Goal: Check status: Check status

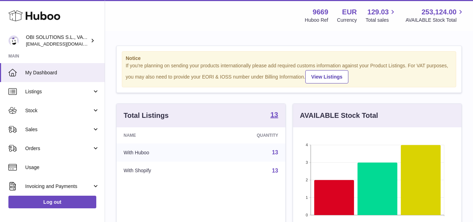
scroll to position [109, 171]
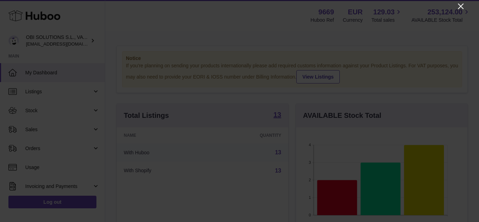
click at [458, 7] on icon "Close" at bounding box center [460, 6] width 8 height 8
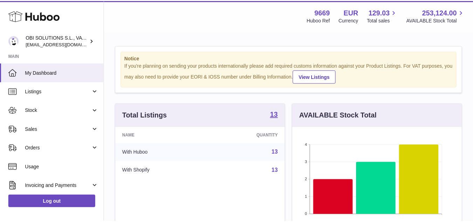
scroll to position [350302, 350242]
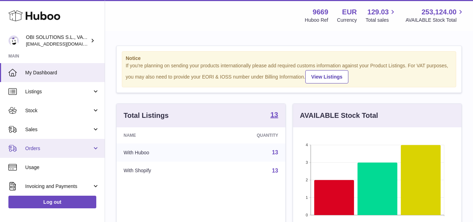
click at [27, 148] on span "Orders" at bounding box center [58, 148] width 67 height 7
click at [28, 146] on span "Orders" at bounding box center [58, 148] width 67 height 7
click at [44, 149] on span "Orders" at bounding box center [58, 148] width 67 height 7
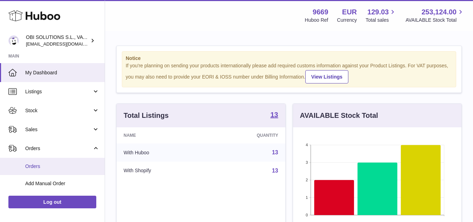
click at [51, 168] on span "Orders" at bounding box center [62, 166] width 74 height 7
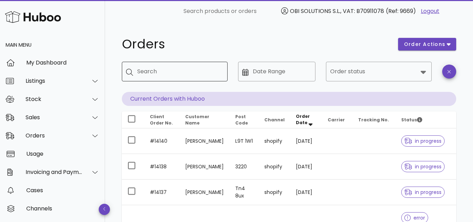
click at [144, 70] on div "Search" at bounding box center [179, 72] width 85 height 20
paste input "******"
type input "******"
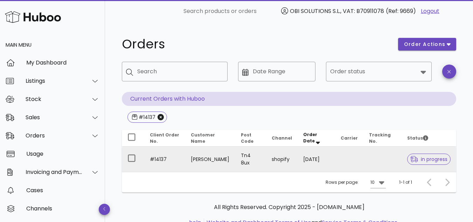
click at [191, 156] on td "[PERSON_NAME]" at bounding box center [210, 158] width 50 height 25
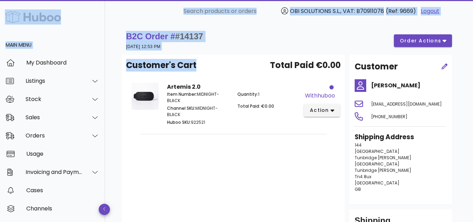
drag, startPoint x: 121, startPoint y: 9, endPoint x: 215, endPoint y: 52, distance: 103.8
click at [215, 53] on div "​ Search products or orders OBI SOLUTIONS S.L., VAT: B70911078 (Ref: 9669) Logo…" at bounding box center [236, 154] width 473 height 308
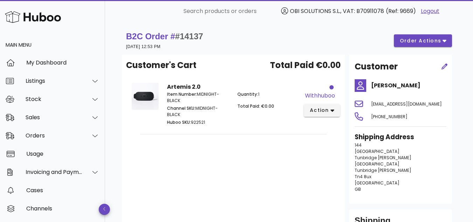
click at [266, 140] on div "Customer's Cart Total Paid €0.00 Artemis 2.0 Item Number: MIDNIGHT-BLACK Channe…" at bounding box center [233, 153] width 223 height 197
click at [447, 185] on div "Shipping Address [STREET_ADDRESS][PERSON_NAME][PERSON_NAME] [GEOGRAPHIC_DATA]" at bounding box center [401, 165] width 100 height 74
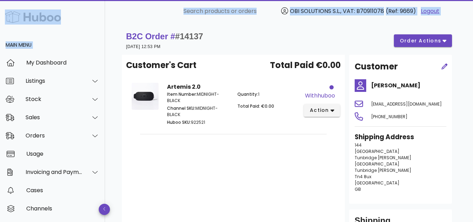
drag, startPoint x: 117, startPoint y: 8, endPoint x: 125, endPoint y: 25, distance: 17.7
click at [125, 25] on div "​ Search products or orders OBI SOLUTIONS S.L., VAT: B70911078 (Ref: 9669) Logo…" at bounding box center [236, 154] width 473 height 308
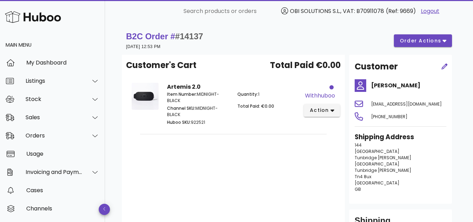
click at [156, 177] on div "Customer's Cart Total Paid €0.00 Artemis 2.0 Item Number: MIDNIGHT-BLACK Channe…" at bounding box center [233, 153] width 223 height 197
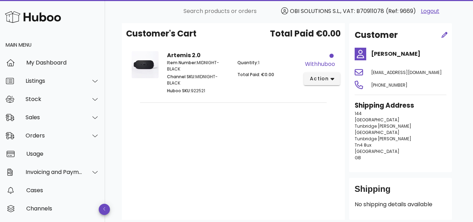
scroll to position [24, 0]
